Goal: Find specific page/section: Find specific page/section

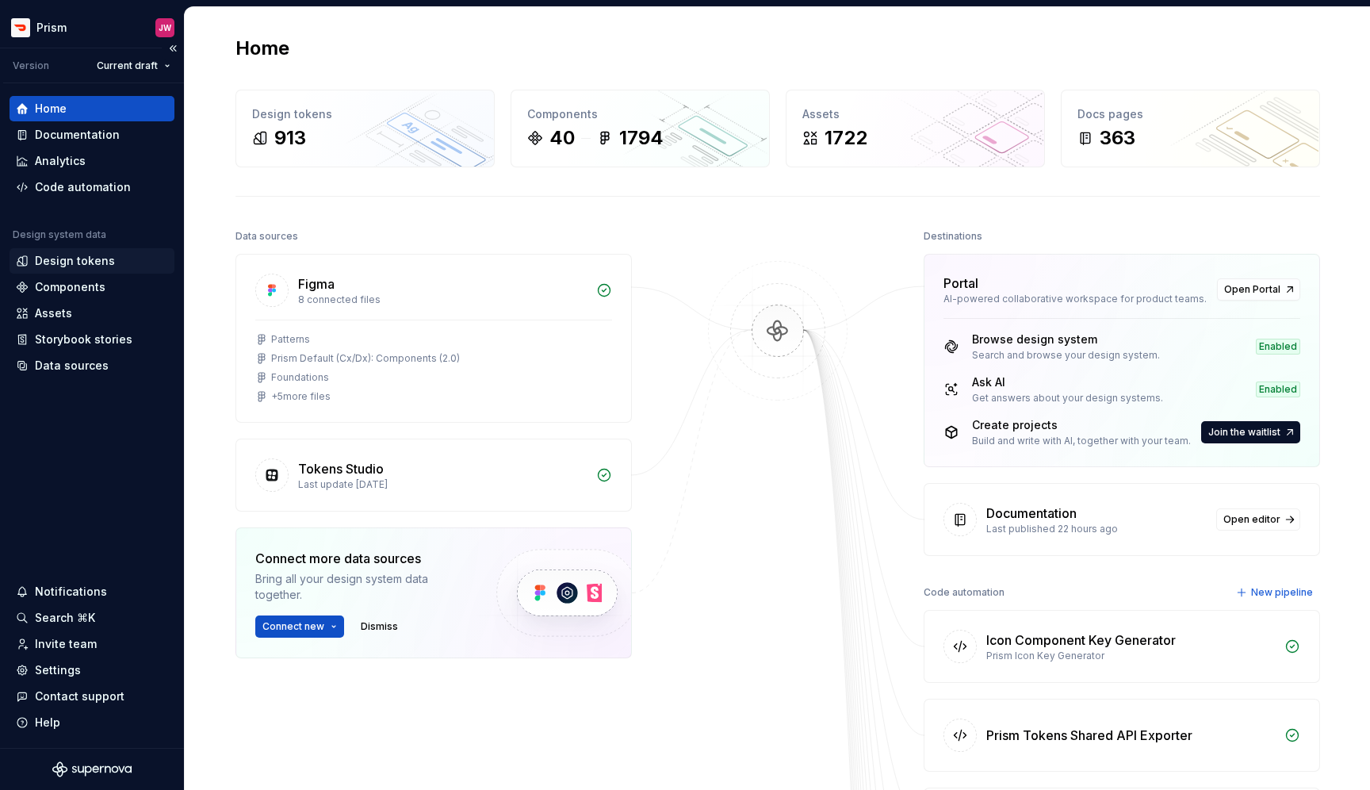
click at [109, 259] on div "Design tokens" at bounding box center [75, 261] width 80 height 16
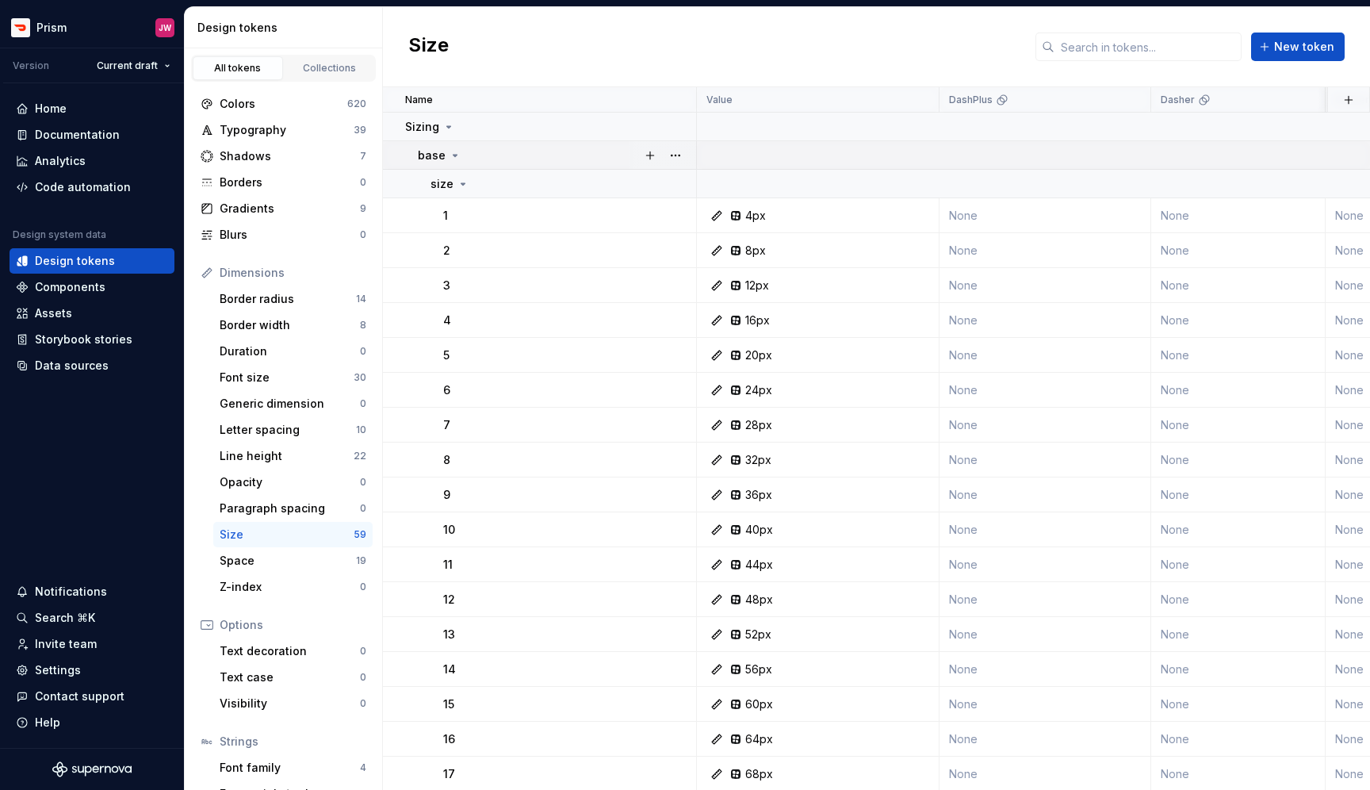
click at [450, 153] on icon at bounding box center [455, 155] width 13 height 13
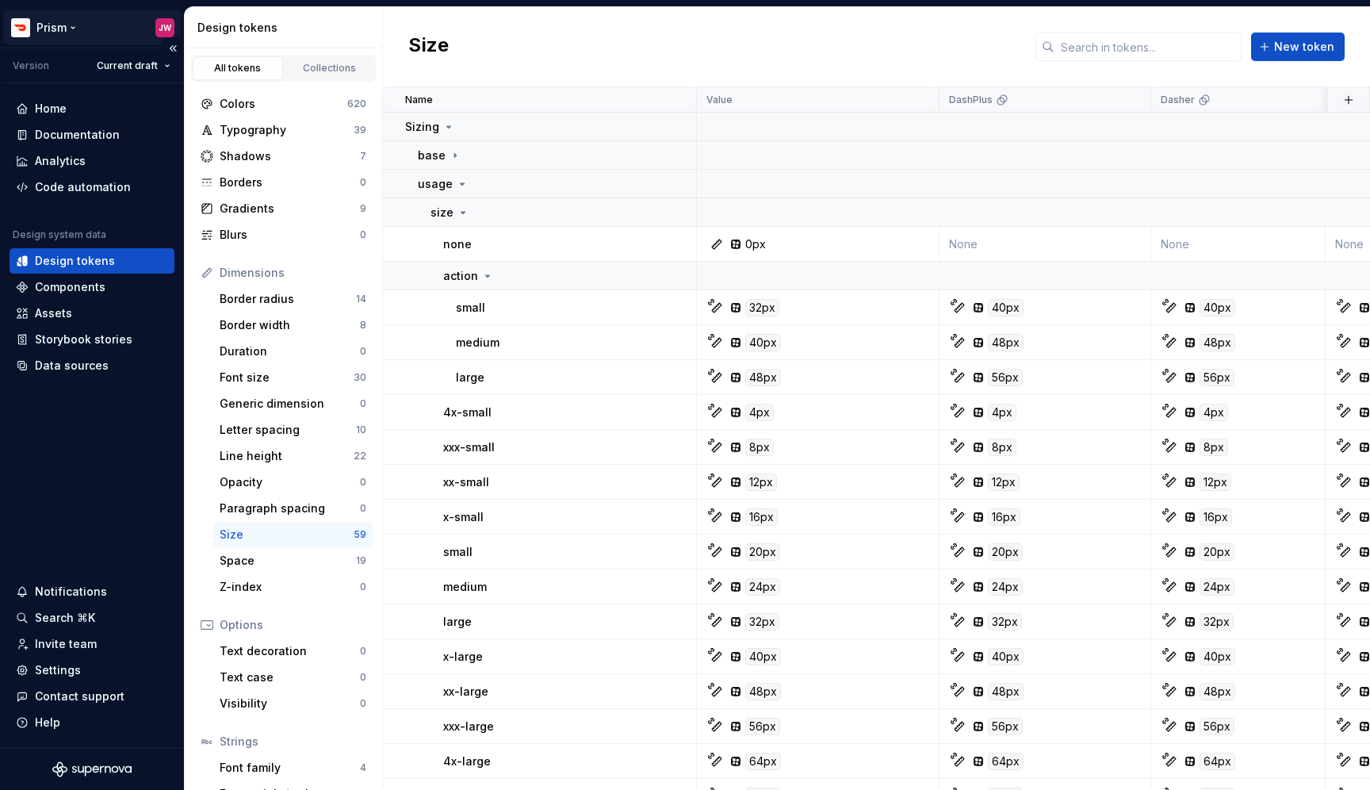
click at [71, 24] on html "Prism JW Version Current draft Home Documentation Analytics Code automation Des…" at bounding box center [685, 395] width 1370 height 790
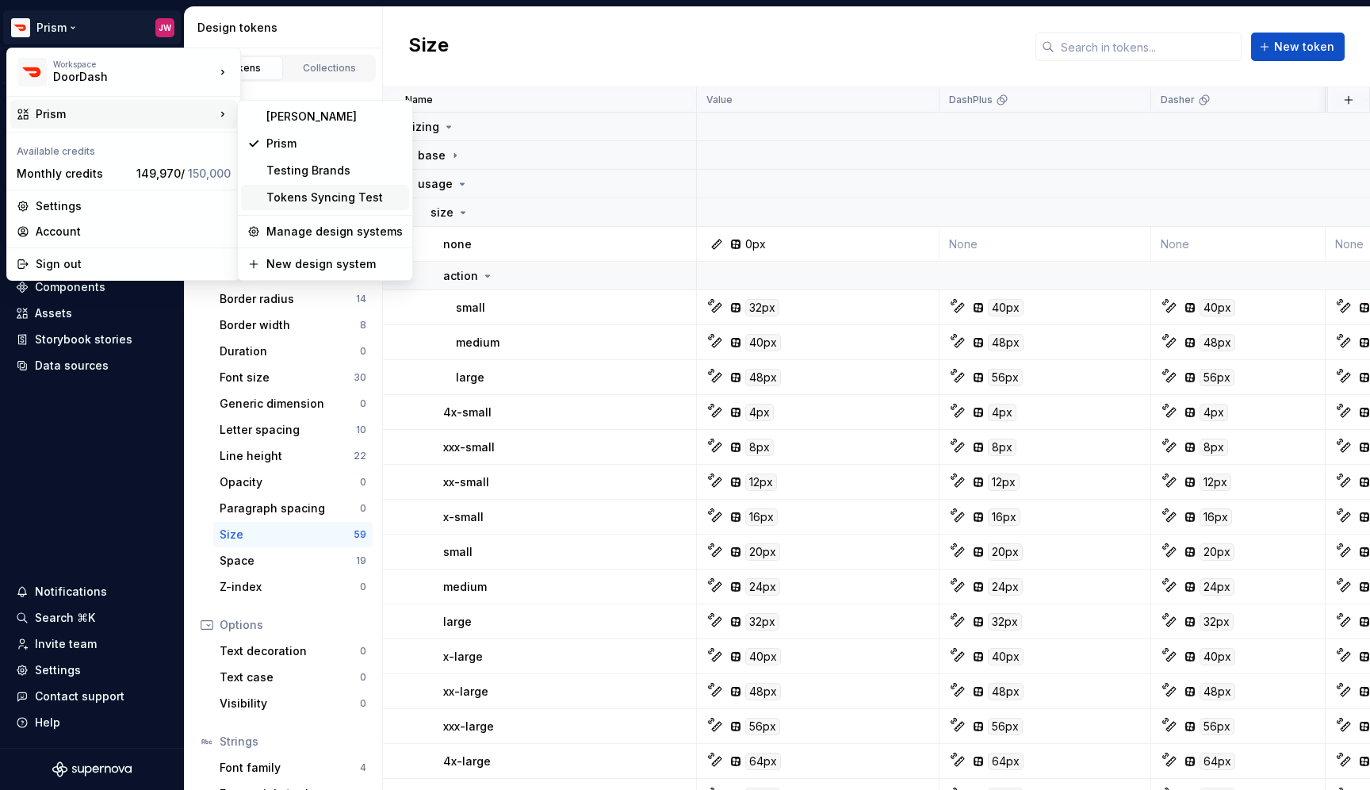
click at [308, 192] on div "Tokens Syncing Test" at bounding box center [334, 197] width 136 height 16
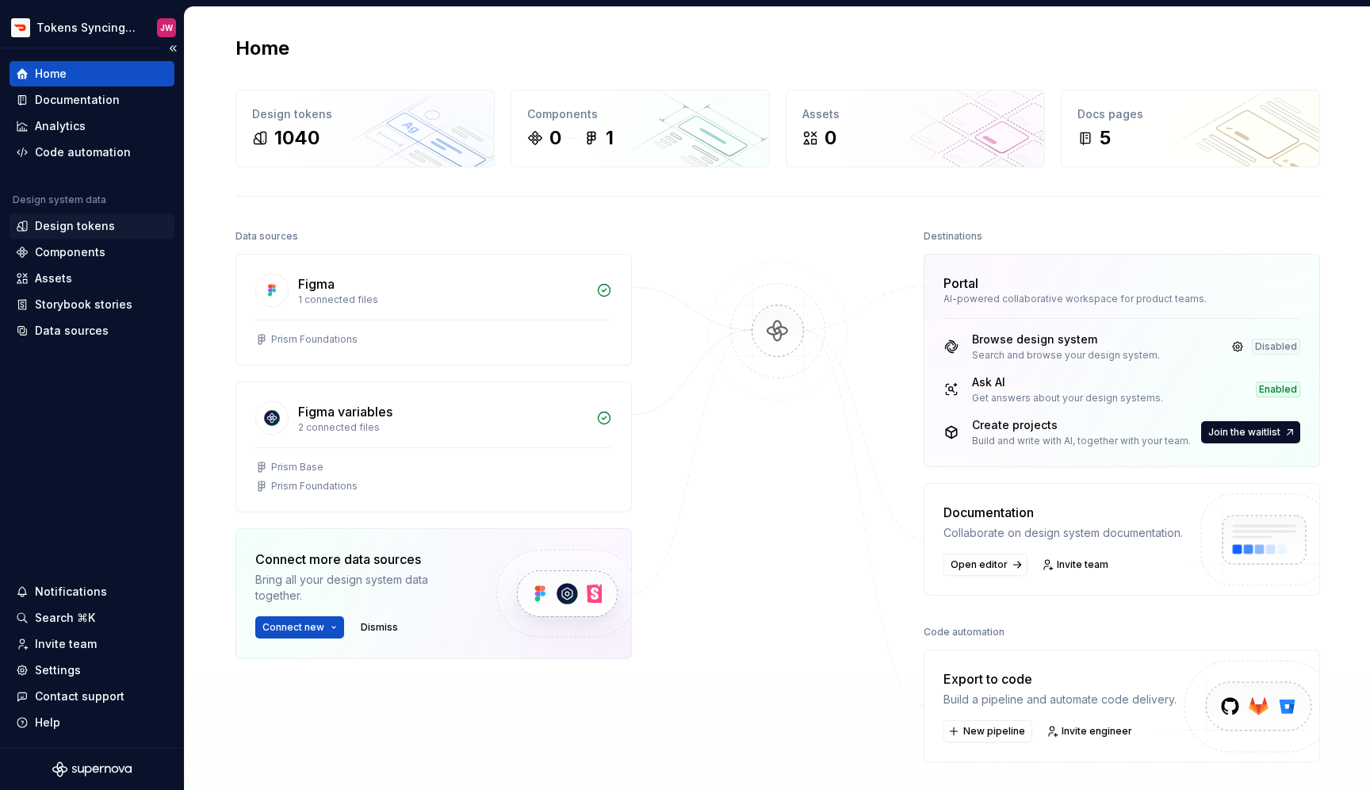
click at [112, 228] on div "Design tokens" at bounding box center [92, 226] width 152 height 16
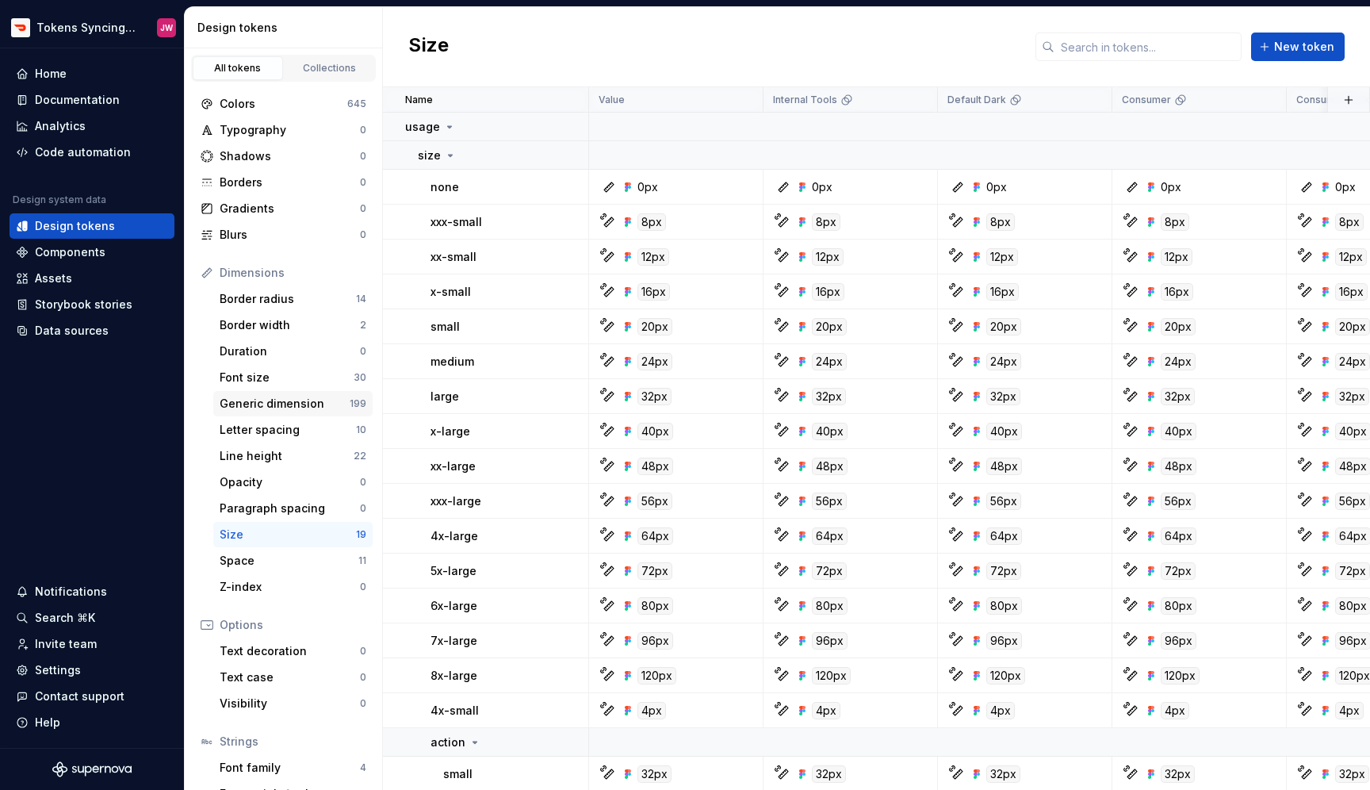
click at [327, 405] on div "Generic dimension" at bounding box center [285, 404] width 130 height 16
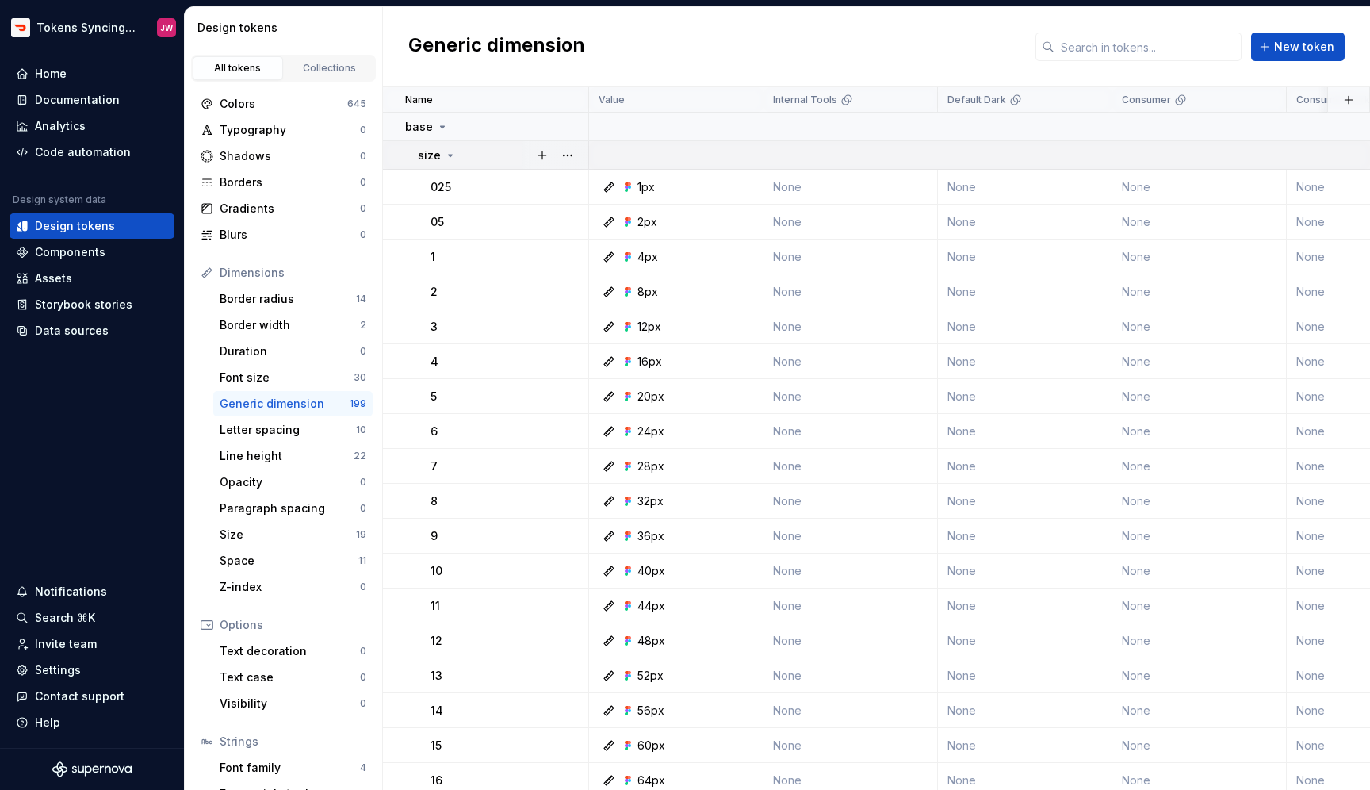
click at [444, 159] on icon at bounding box center [450, 155] width 13 height 13
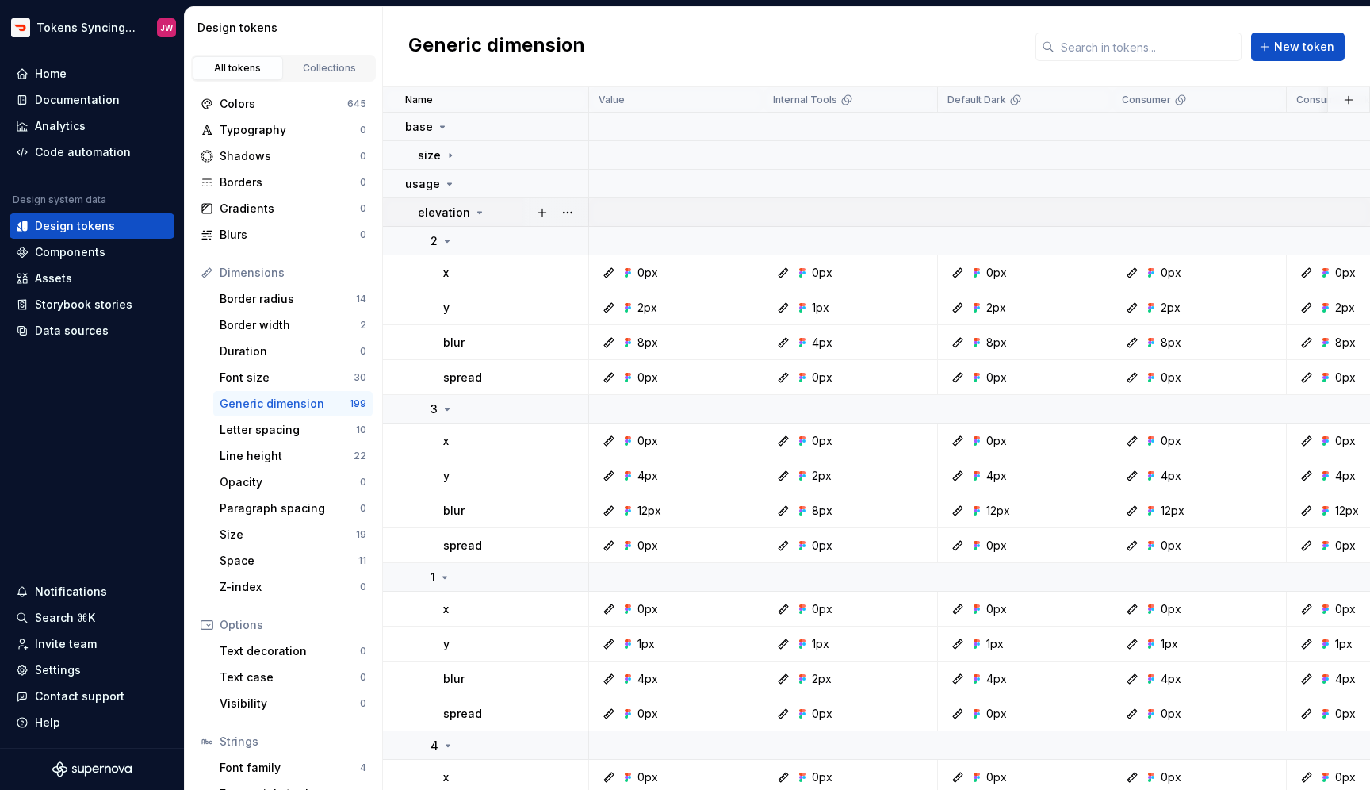
click at [475, 210] on icon at bounding box center [479, 212] width 13 height 13
